Goal: Task Accomplishment & Management: Use online tool/utility

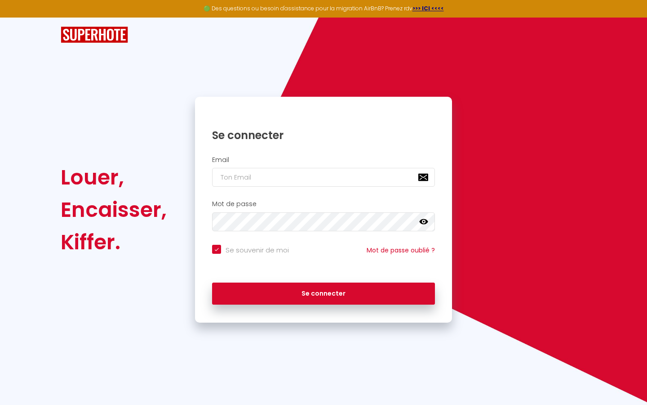
checkbox input "true"
click at [243, 174] on input "email" at bounding box center [323, 177] width 223 height 19
type input "l"
checkbox input "true"
type input "le"
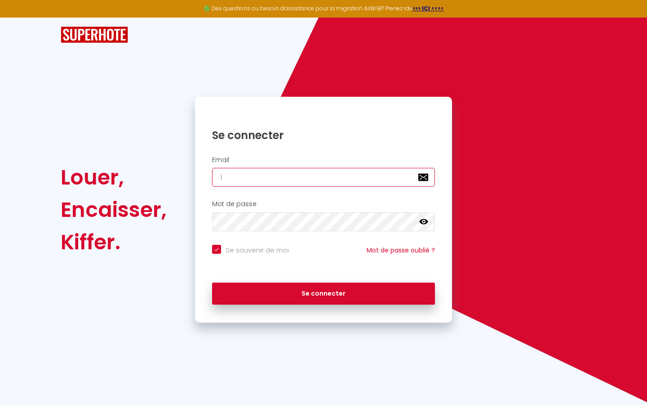
checkbox input "true"
type input "led"
checkbox input "true"
type input "ledi"
checkbox input "true"
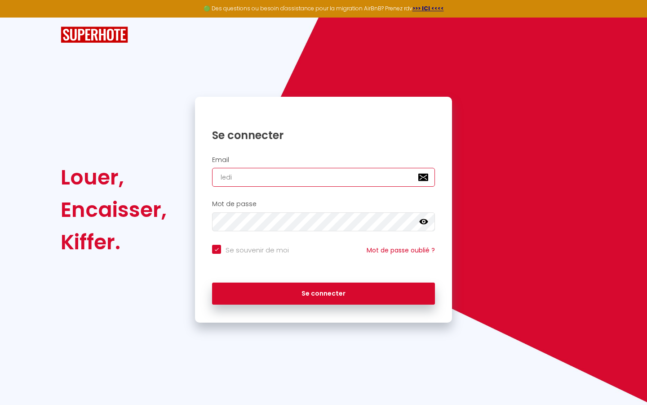
type input "ledia"
checkbox input "true"
type input "lediam"
checkbox input "true"
type input "lediama"
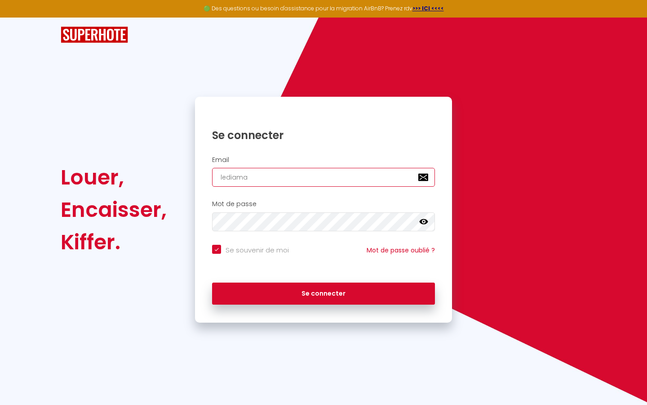
checkbox input "true"
type input "lediaman"
checkbox input "true"
type input "lediamant"
checkbox input "true"
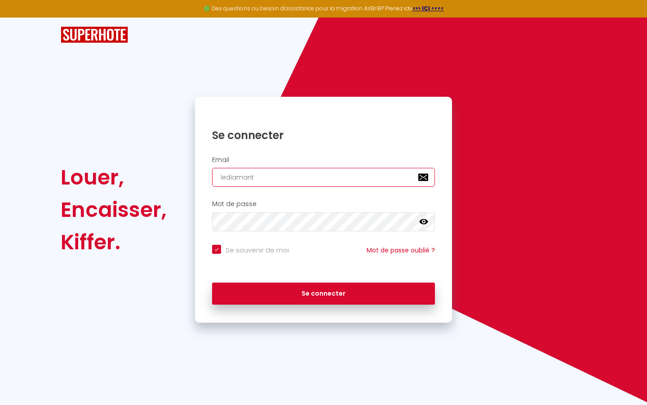
type input "lediamantd"
checkbox input "true"
type input "lediamantda"
checkbox input "true"
type input "lediamantdai"
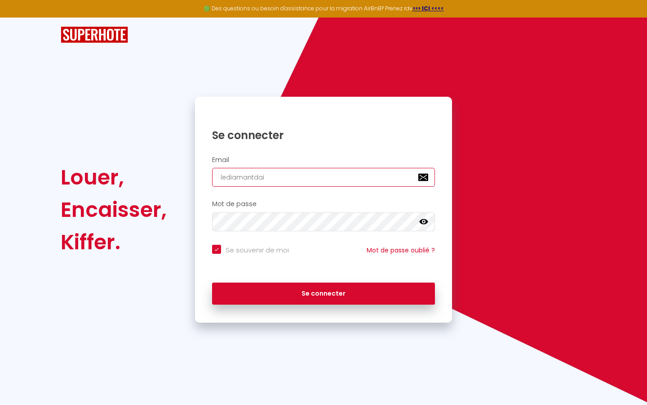
checkbox input "true"
type input "lediamantda"
checkbox input "true"
type input "lediamantdaz"
checkbox input "true"
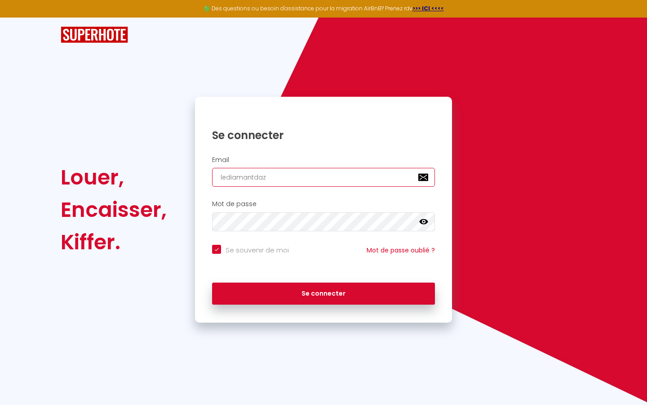
type input "lediamantdazu"
checkbox input "true"
type input "lediamantdazur"
checkbox input "true"
type input "lediamantdazurc"
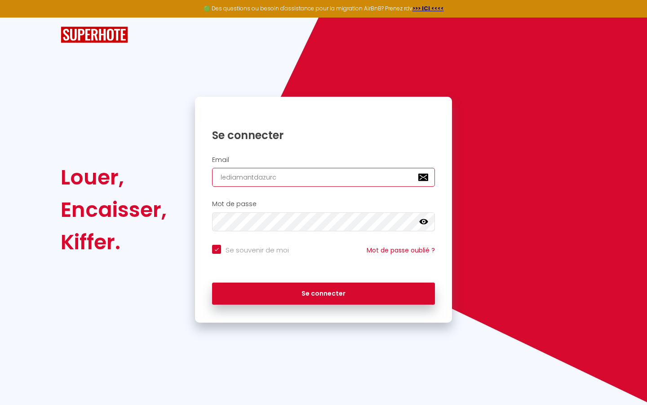
checkbox input "true"
type input "lediamantdazurco"
checkbox input "true"
type input "lediamantdazurcon"
checkbox input "true"
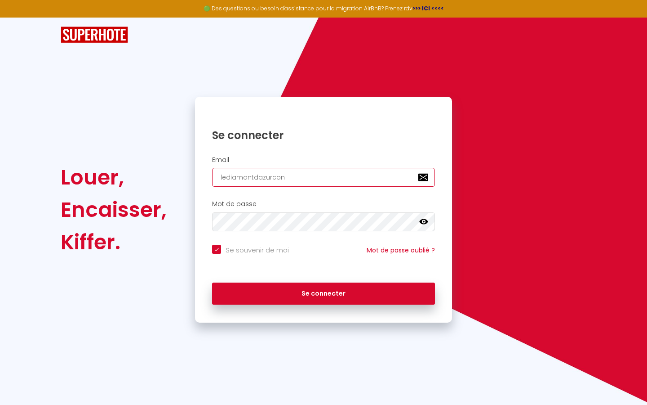
type input "lediamantdazurconc"
checkbox input "true"
type input "lediamantdazurconci"
checkbox input "true"
type input "lediamantdazurconcie"
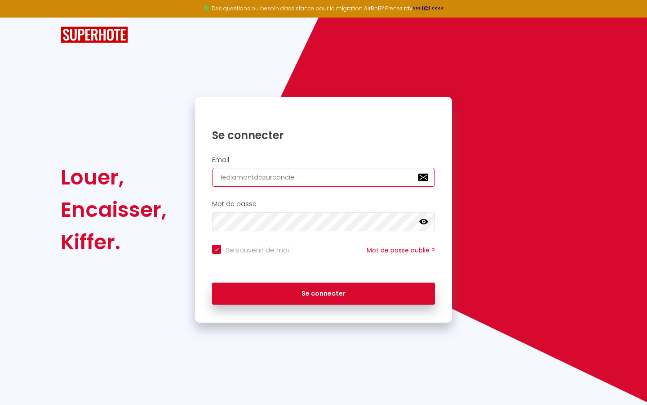
checkbox input "true"
type input "lediamantdazurconcier"
checkbox input "true"
type input "lediamantdazurconcierg"
checkbox input "true"
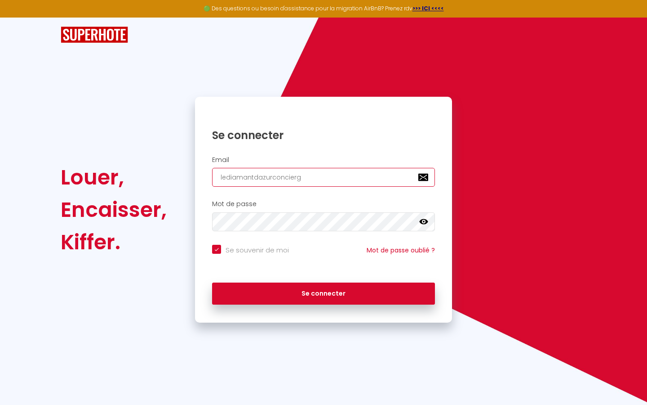
type input "lediamantdazurconcierge"
checkbox input "true"
type input "lediamantdazurconcierger"
checkbox input "true"
type input "lediamantdazurconciergeri"
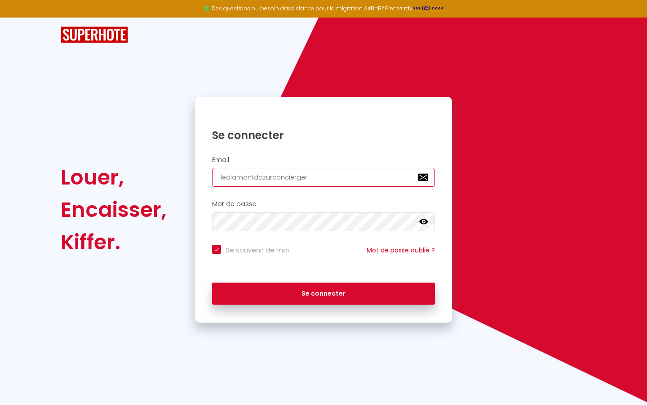
checkbox input "true"
type input "lediamantdazurconciergerie"
checkbox input "true"
type input "lediamantdazurconciergerie@"
checkbox input "true"
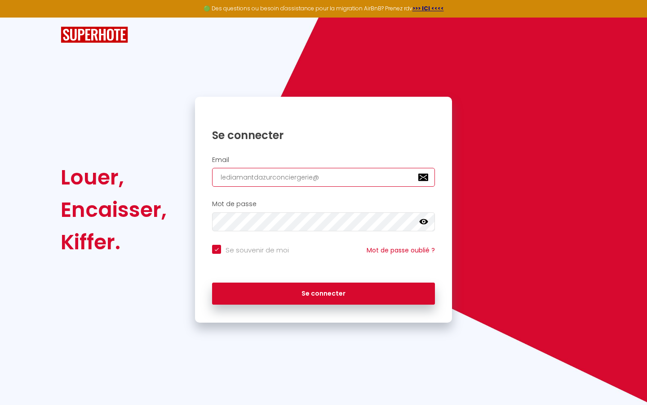
type input "lediamantdazurconciergerie@g"
checkbox input "true"
type input "lediamantdazurconciergerie@gm"
checkbox input "true"
type input "lediamantdazurconciergerie@gma"
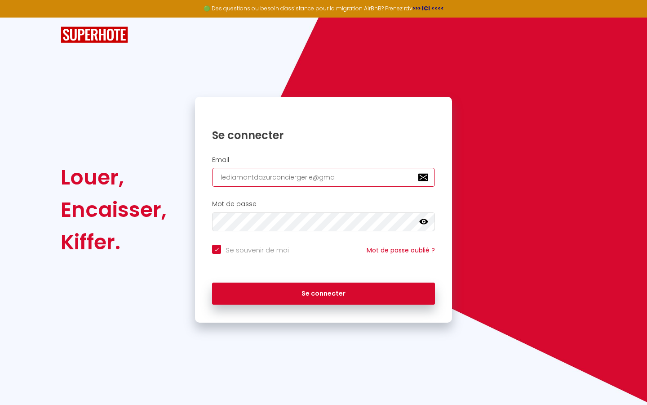
checkbox input "true"
type input "lediamantdazurconciergerie@gmai"
checkbox input "true"
type input "lediamantdazurconciergerie@gmail"
checkbox input "true"
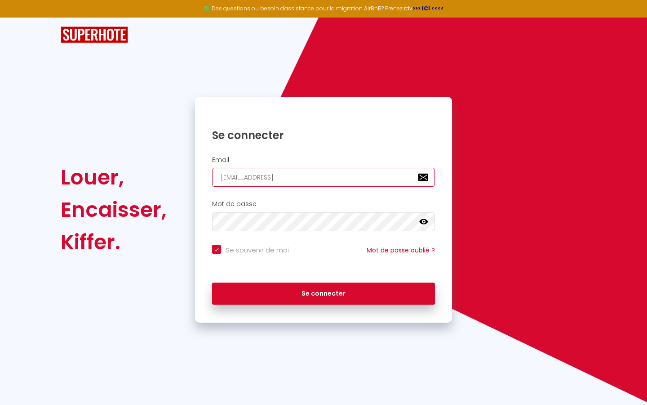
type input "lediamantdazurconciergerie@gmail."
checkbox input "true"
type input "lediamantdazurconciergerie@gmail.c"
checkbox input "true"
type input "lediamantdazurconciergerie@gmail.co"
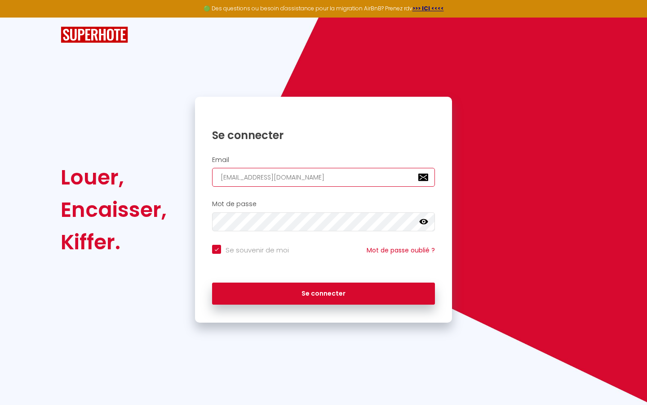
checkbox input "true"
type input "[EMAIL_ADDRESS][DOMAIN_NAME]"
checkbox input "true"
type input "[EMAIL_ADDRESS][DOMAIN_NAME]"
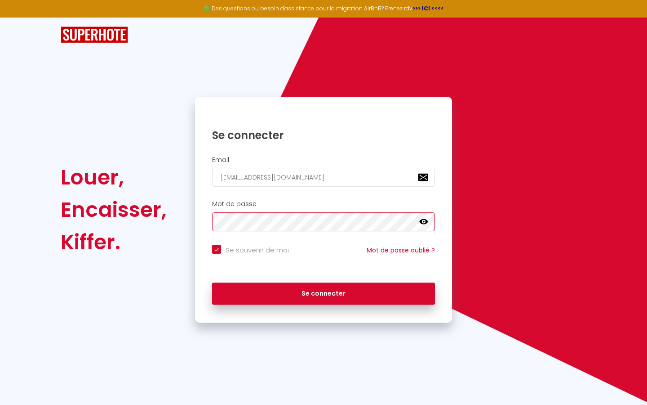
click at [212, 282] on button "Se connecter" at bounding box center [323, 293] width 223 height 22
checkbox input "true"
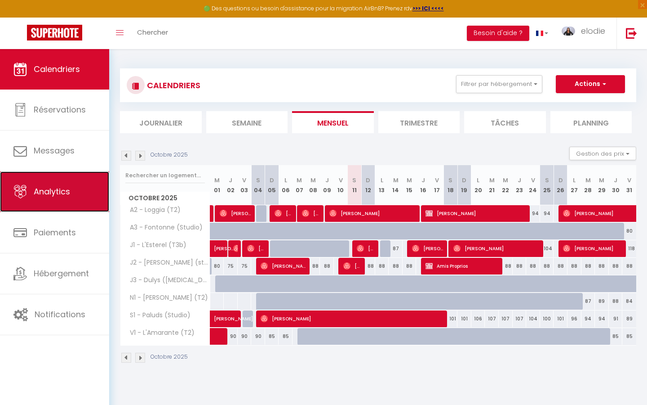
click at [62, 191] on span "Analytics" at bounding box center [52, 191] width 36 height 11
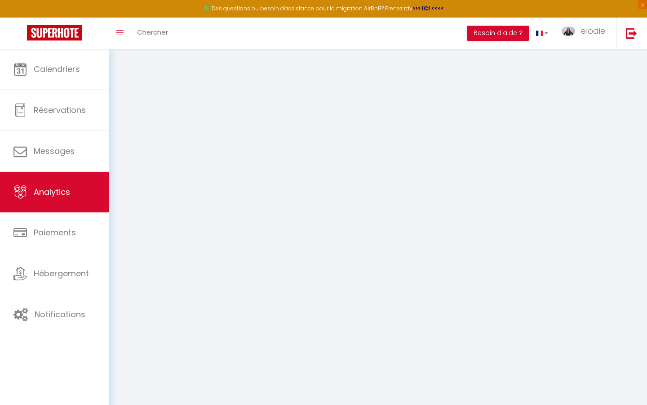
select select "2025"
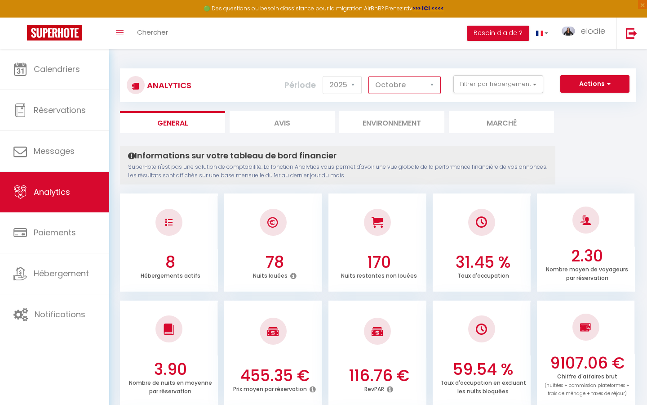
click at [435, 84] on select "Janvier Février Mars Avril Mai Juin Juillet Août Septembre Octobre Novembre Déc…" at bounding box center [405, 85] width 72 height 18
select select "9"
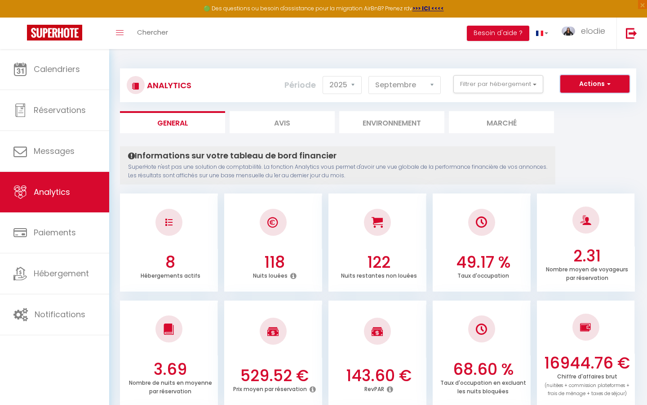
click at [610, 78] on button "Actions" at bounding box center [595, 84] width 69 height 18
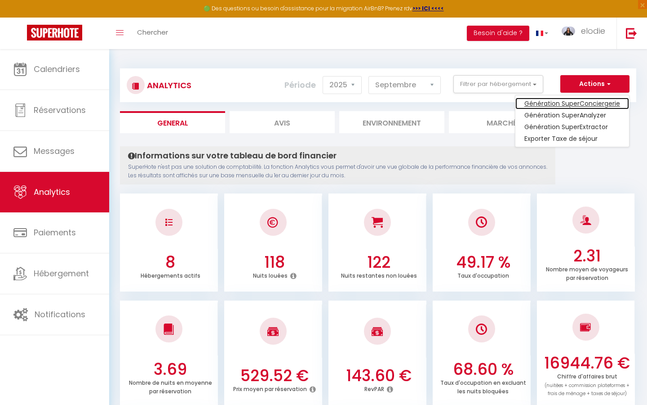
click at [581, 103] on link "Génération SuperConciergerie" at bounding box center [573, 104] width 114 height 12
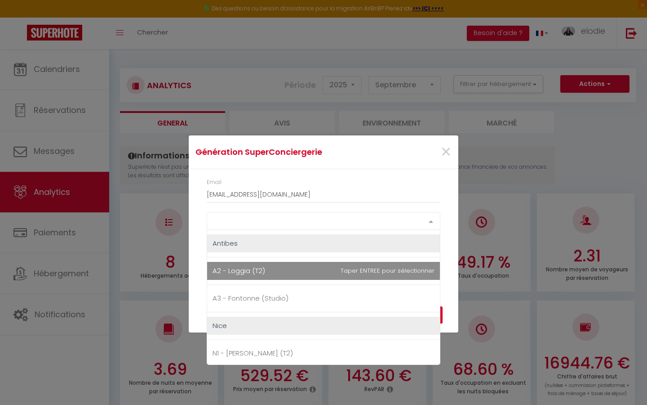
click at [365, 214] on div "Select option" at bounding box center [324, 221] width 234 height 18
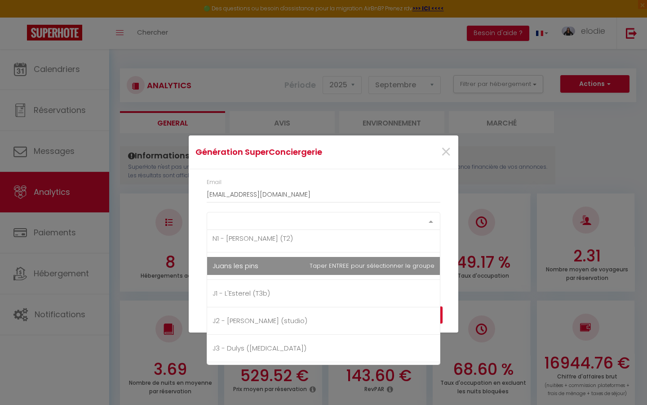
scroll to position [119, 0]
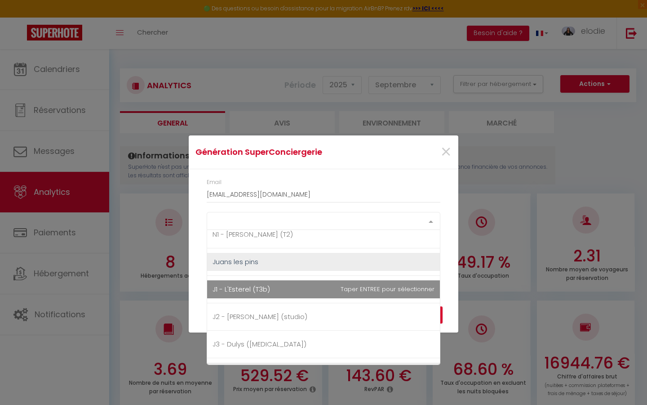
click at [298, 294] on span "J1 - L'Esterel (T3b)" at bounding box center [323, 289] width 233 height 18
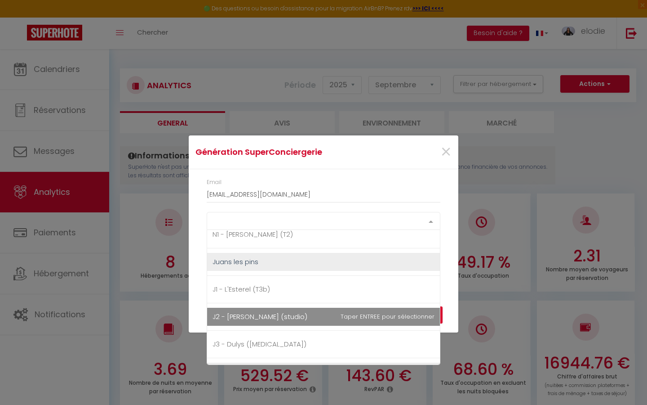
click at [278, 322] on span "J2 - [PERSON_NAME] (studio)" at bounding box center [323, 316] width 233 height 18
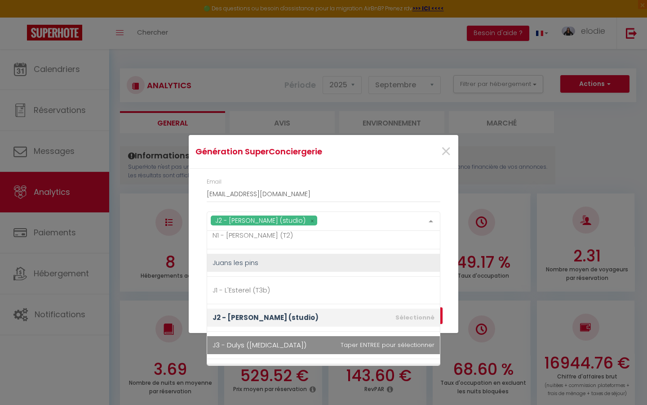
click at [276, 340] on span "J3 - Dulys ([MEDICAL_DATA])" at bounding box center [323, 345] width 233 height 18
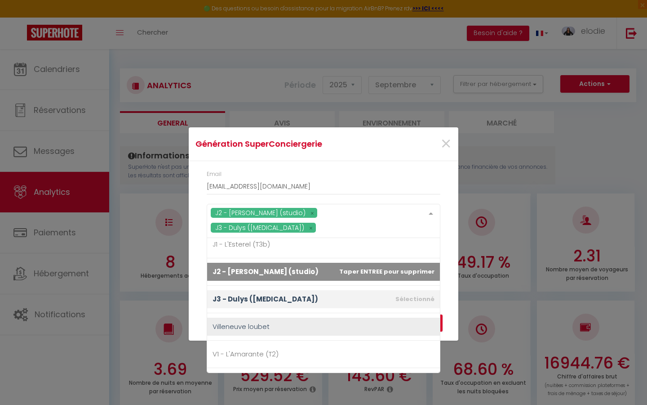
scroll to position [178, 0]
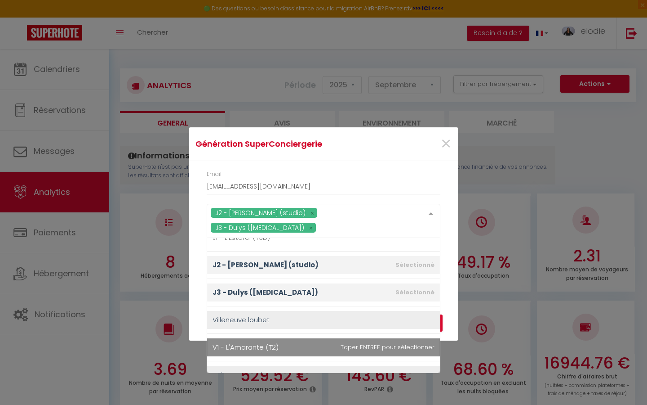
click at [274, 342] on span "V1 - L'Amarante (T2)" at bounding box center [246, 346] width 66 height 9
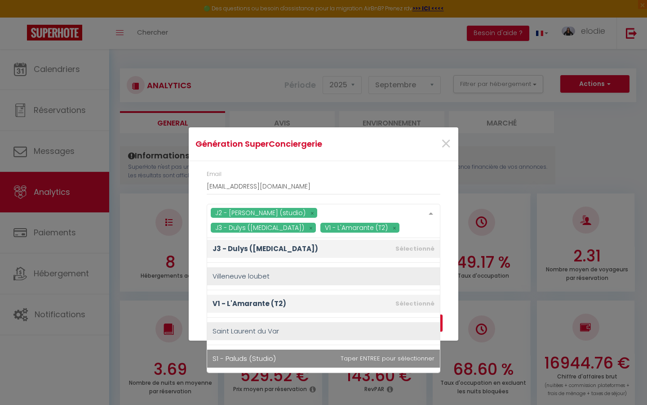
click at [276, 356] on span "S1 - Paluds (Studio)" at bounding box center [323, 358] width 233 height 18
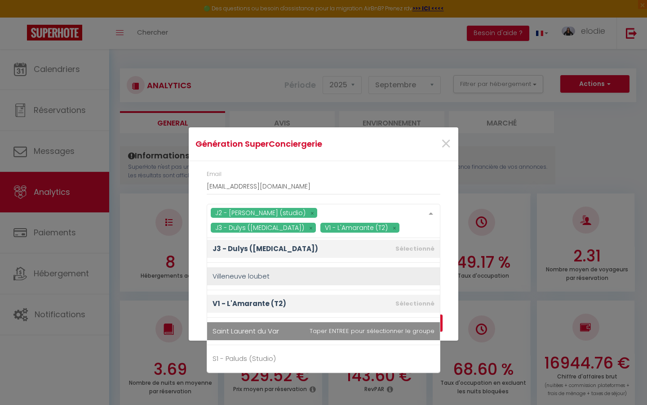
click at [341, 336] on span "Saint Laurent du Var" at bounding box center [323, 331] width 233 height 18
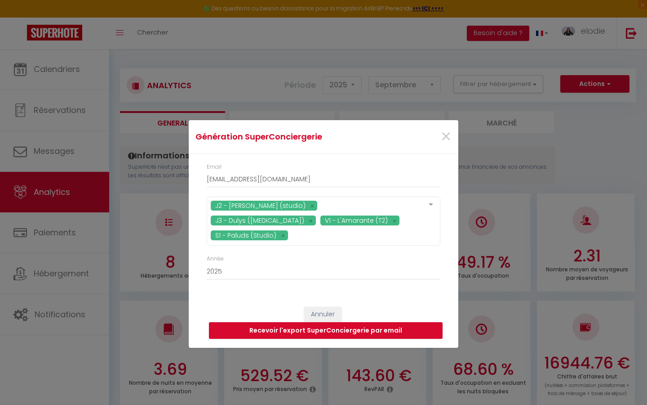
click at [432, 214] on div at bounding box center [431, 205] width 18 height 17
click at [345, 324] on button "Recevoir l'export SuperConciergerie par email" at bounding box center [326, 330] width 234 height 17
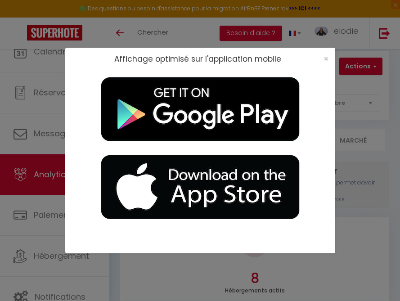
select select "2025"
select select "10"
